Goal: Transaction & Acquisition: Purchase product/service

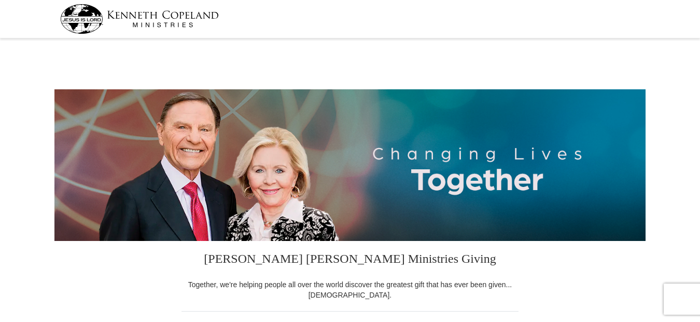
select select "SC"
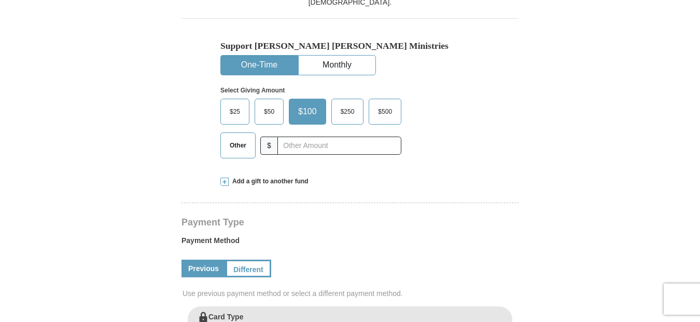
scroll to position [301, 0]
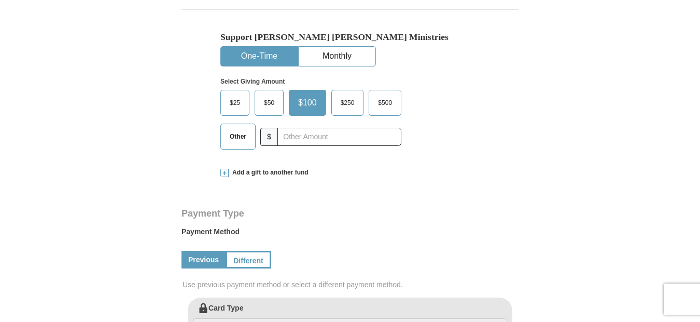
click at [239, 143] on span "Other" at bounding box center [238, 137] width 27 height 16
click at [0, 0] on input "Other" at bounding box center [0, 0] width 0 height 0
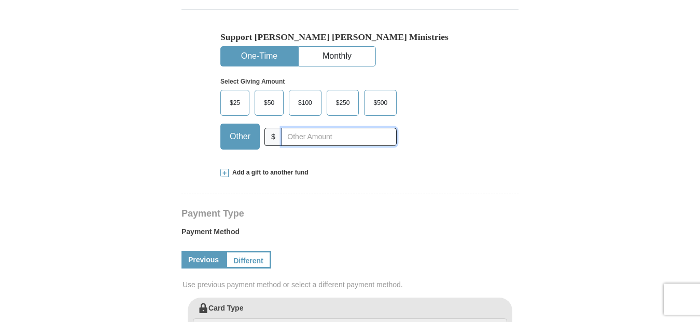
click at [300, 137] on input "text" at bounding box center [339, 137] width 115 height 18
type input "15.00"
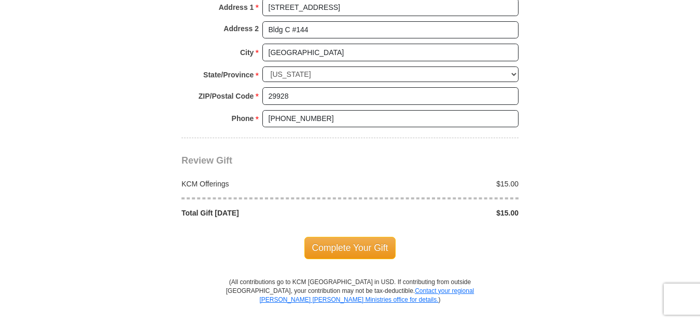
scroll to position [857, 0]
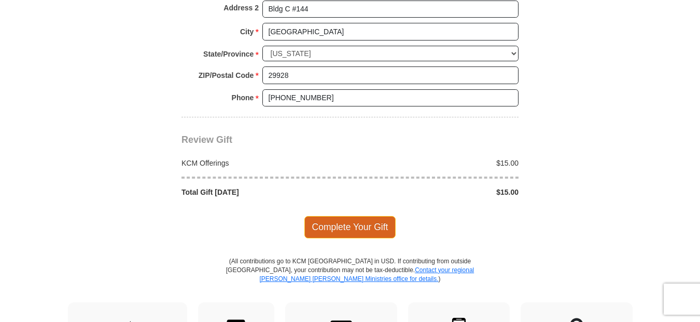
click at [356, 229] on span "Complete Your Gift" at bounding box center [350, 227] width 92 height 22
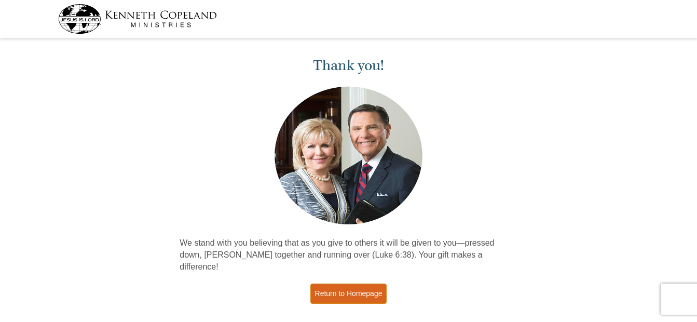
click at [345, 286] on link "Return to Homepage" at bounding box center [348, 293] width 77 height 20
